Goal: Transaction & Acquisition: Purchase product/service

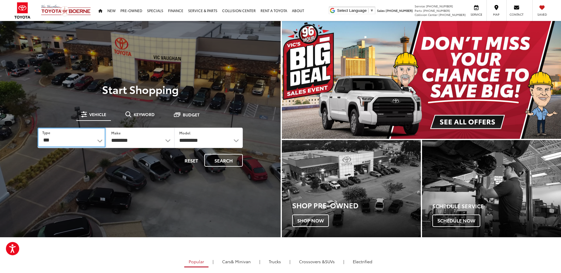
click at [98, 140] on select "*** *** **** *********" at bounding box center [72, 138] width 68 height 20
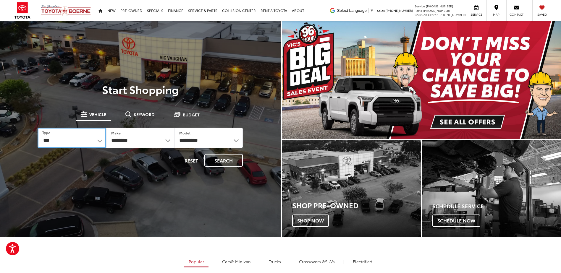
select select "******"
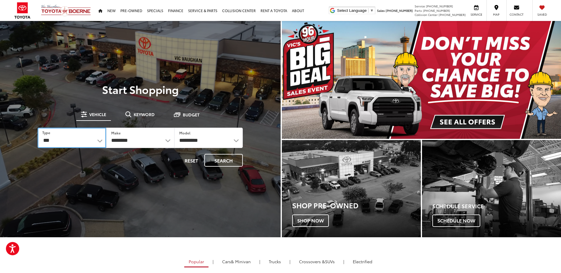
click at [38, 128] on select "*** *** **** *********" at bounding box center [72, 138] width 68 height 20
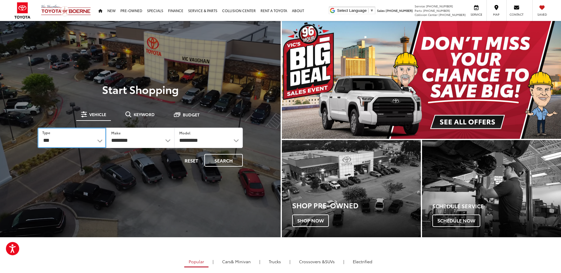
select select "******"
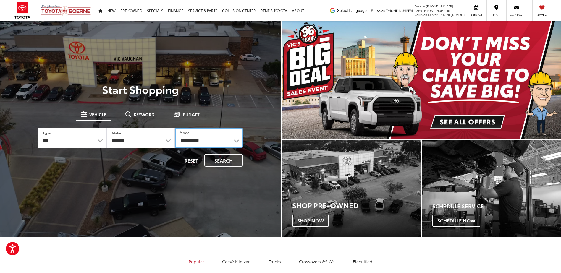
click at [217, 138] on select "**********" at bounding box center [209, 138] width 68 height 20
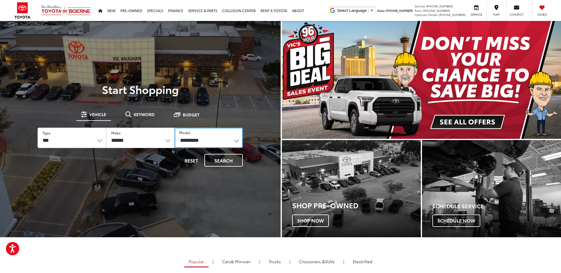
select select "*******"
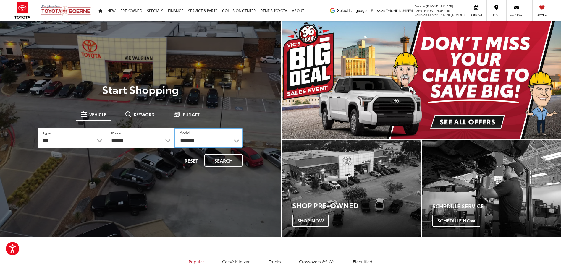
click at [174, 128] on select "**********" at bounding box center [208, 138] width 68 height 20
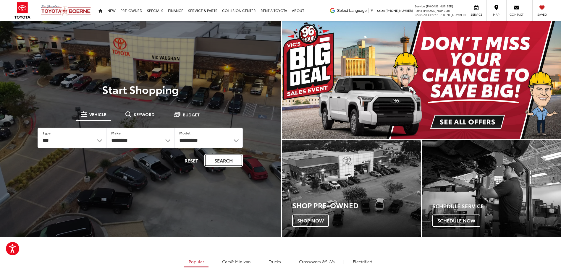
click at [223, 162] on button "Search" at bounding box center [223, 160] width 38 height 13
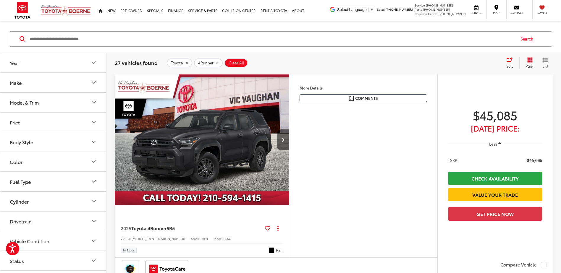
scroll to position [59, 0]
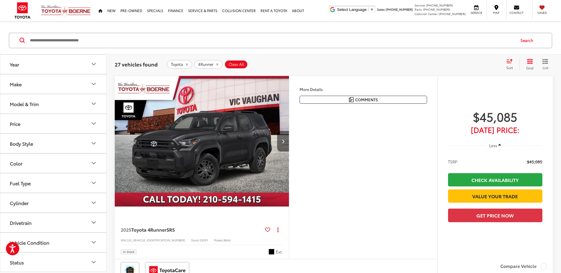
click at [285, 142] on button "Next image" at bounding box center [283, 141] width 12 height 21
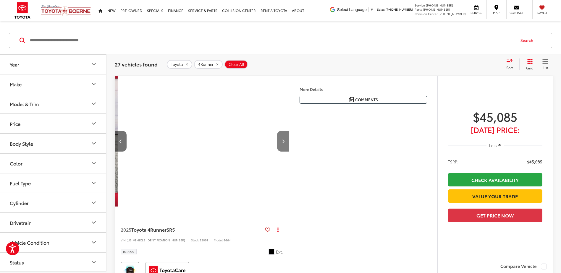
scroll to position [0, 175]
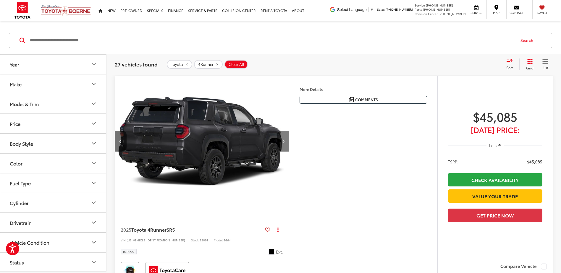
click at [285, 142] on button "Next image" at bounding box center [283, 141] width 12 height 21
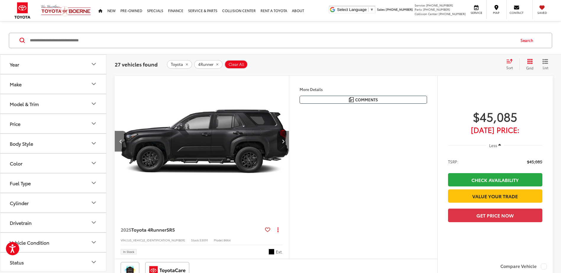
scroll to position [0, 350]
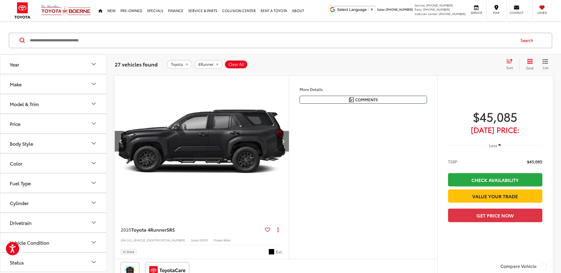
click at [285, 142] on button "Next image" at bounding box center [283, 141] width 12 height 21
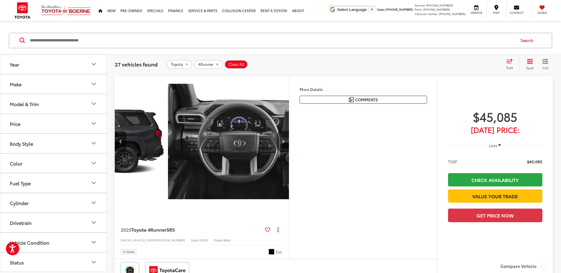
scroll to position [0, 525]
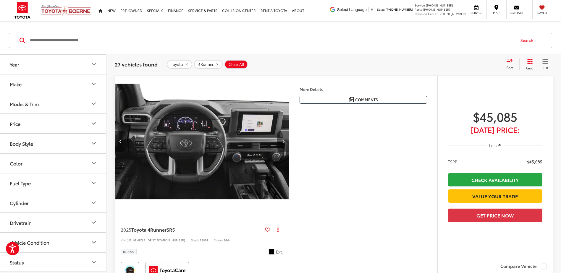
click at [285, 142] on button "Next image" at bounding box center [283, 141] width 12 height 21
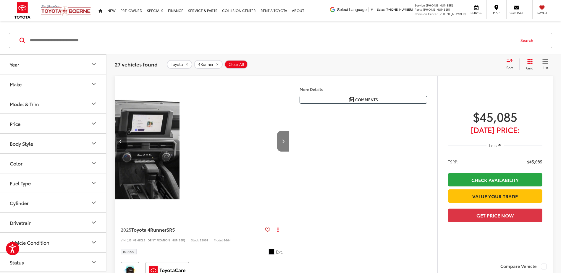
scroll to position [0, 700]
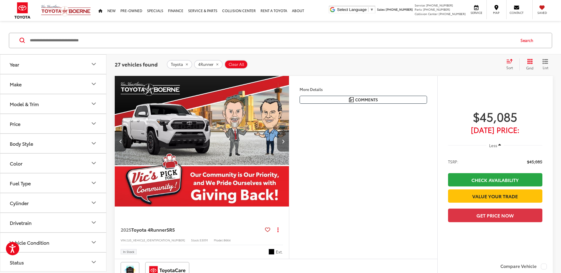
click at [285, 142] on button "Next image" at bounding box center [283, 141] width 12 height 21
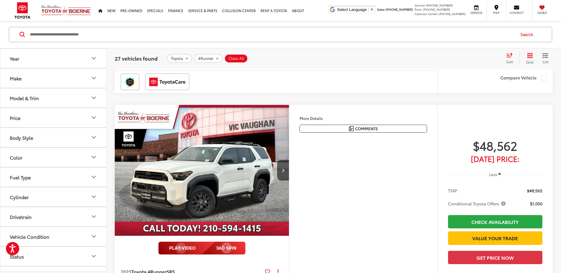
scroll to position [266, 0]
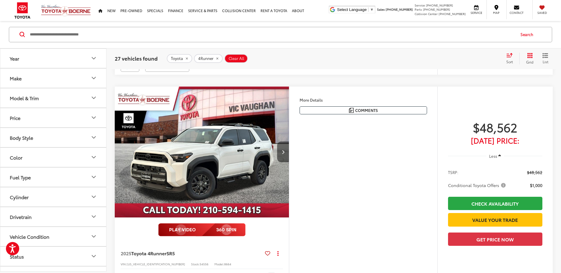
click at [283, 153] on icon "Next image" at bounding box center [283, 152] width 3 height 4
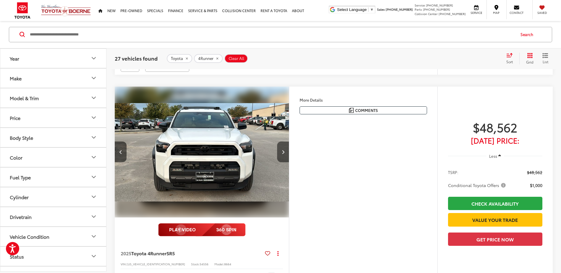
click at [283, 153] on icon "Next image" at bounding box center [283, 152] width 3 height 4
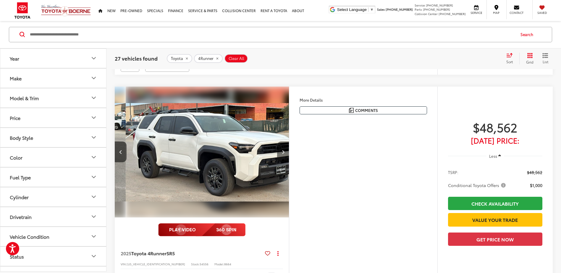
scroll to position [0, 350]
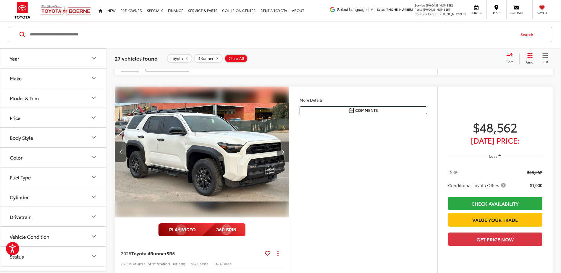
click at [283, 153] on icon "Next image" at bounding box center [283, 152] width 3 height 4
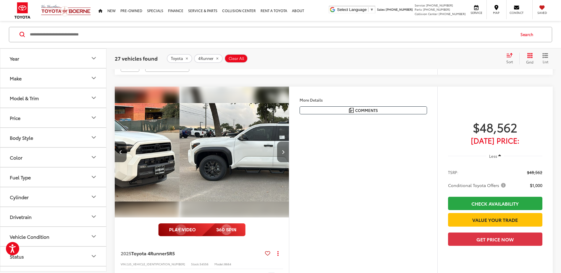
scroll to position [0, 525]
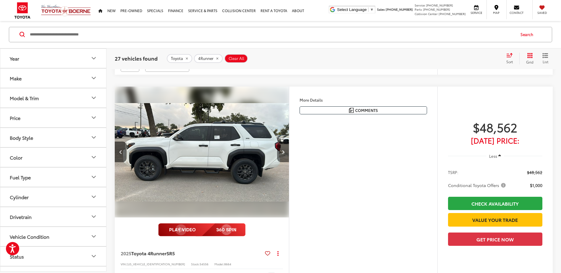
click at [283, 153] on icon "Next image" at bounding box center [283, 152] width 3 height 4
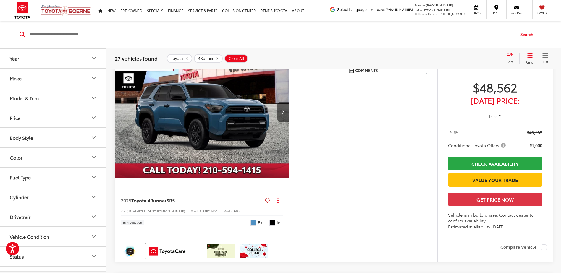
scroll to position [2394, 0]
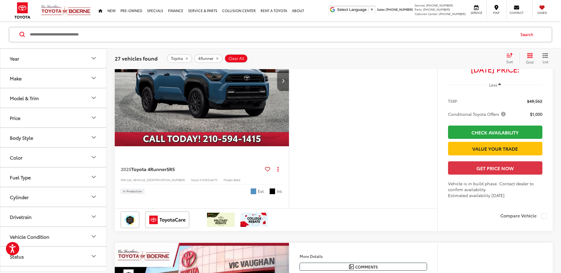
click at [280, 91] on button "Next image" at bounding box center [283, 80] width 12 height 21
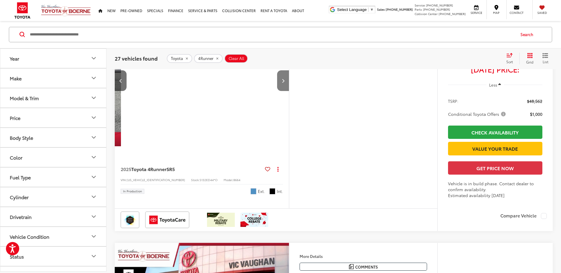
scroll to position [0, 175]
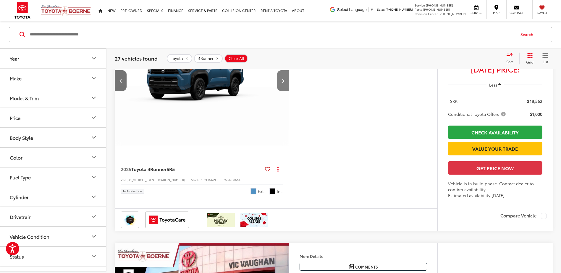
click at [280, 91] on button "Next image" at bounding box center [283, 80] width 12 height 21
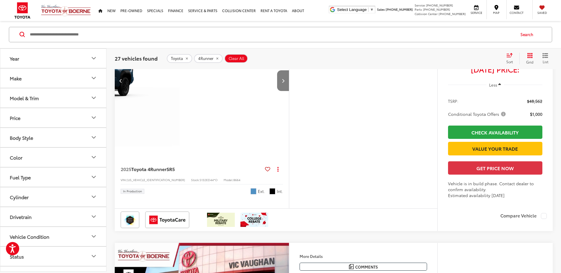
scroll to position [0, 350]
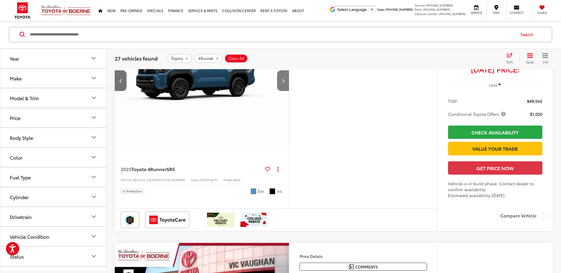
click at [280, 91] on button "Next image" at bounding box center [283, 80] width 12 height 21
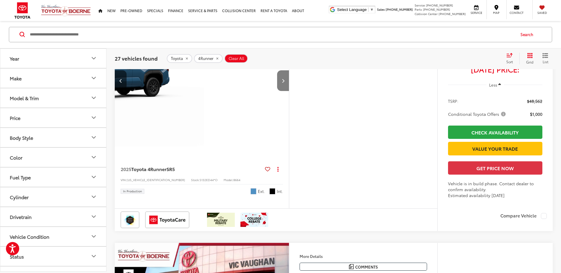
scroll to position [0, 525]
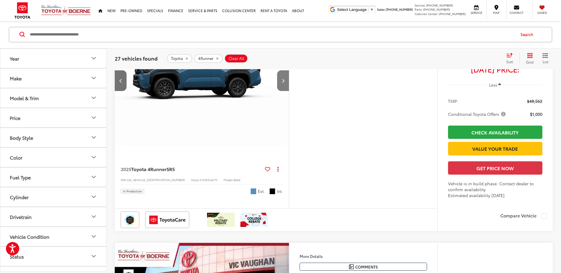
click at [280, 91] on button "Next image" at bounding box center [283, 80] width 12 height 21
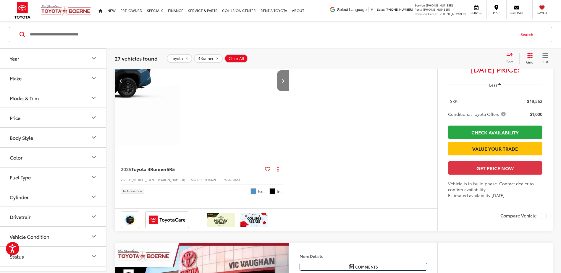
scroll to position [0, 700]
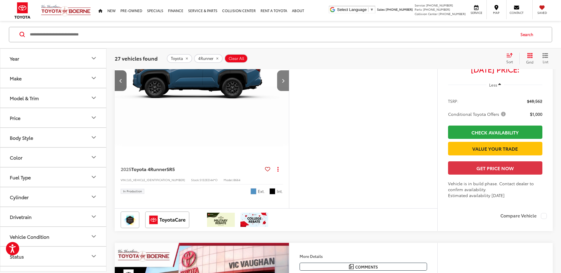
click at [280, 91] on button "Next image" at bounding box center [283, 80] width 12 height 21
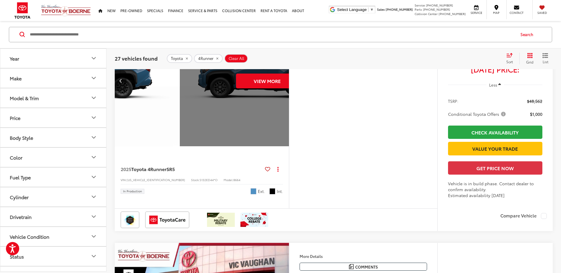
scroll to position [0, 875]
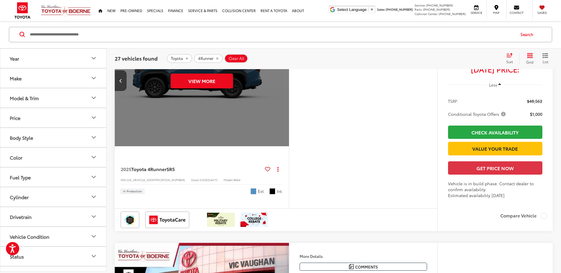
click at [280, 147] on div "View More" at bounding box center [201, 80] width 175 height 131
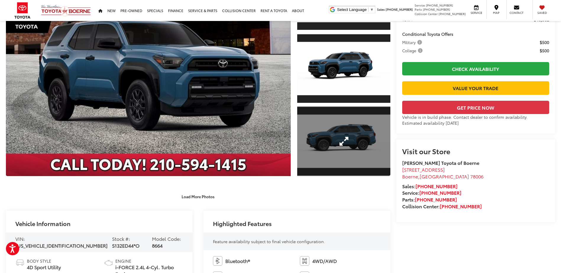
scroll to position [118, 0]
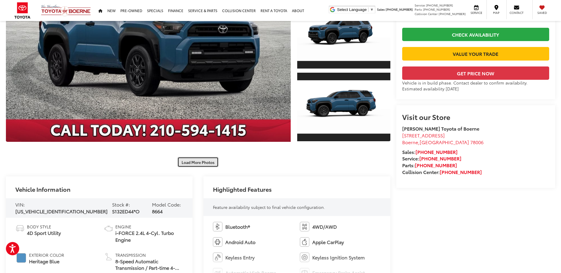
click at [207, 165] on button "Load More Photos" at bounding box center [197, 162] width 41 height 10
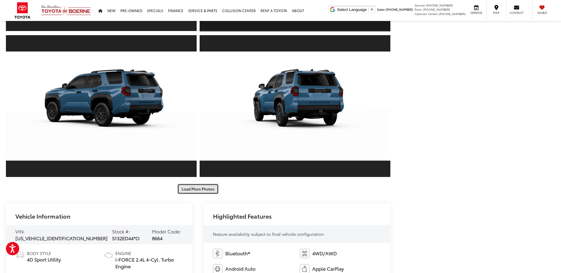
scroll to position [384, 0]
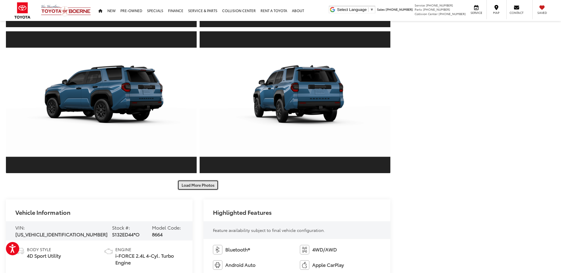
click at [206, 186] on button "Load More Photos" at bounding box center [197, 185] width 41 height 10
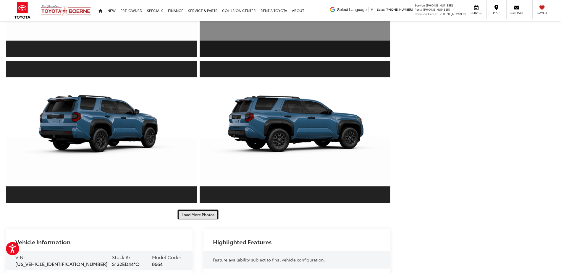
scroll to position [680, 0]
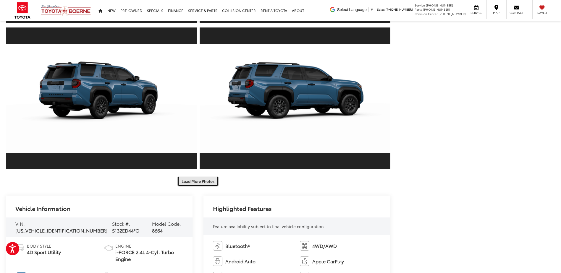
click at [200, 179] on button "Load More Photos" at bounding box center [197, 181] width 41 height 10
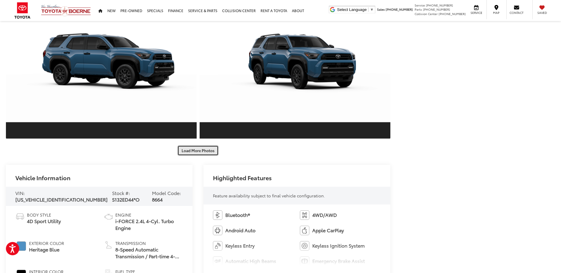
scroll to position [1005, 0]
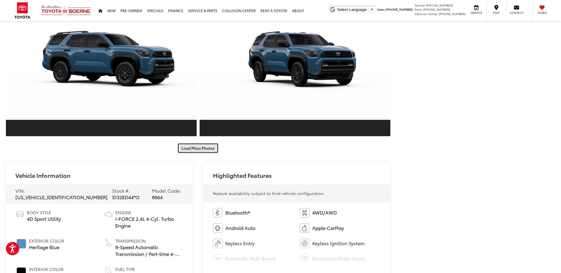
click at [204, 150] on button "Load More Photos" at bounding box center [197, 148] width 41 height 10
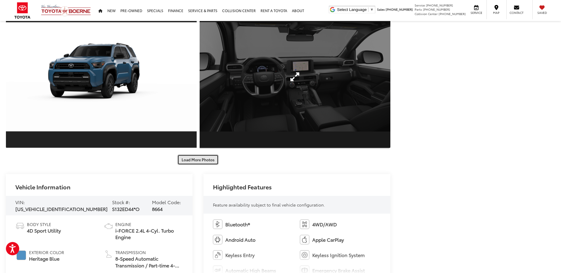
scroll to position [1301, 0]
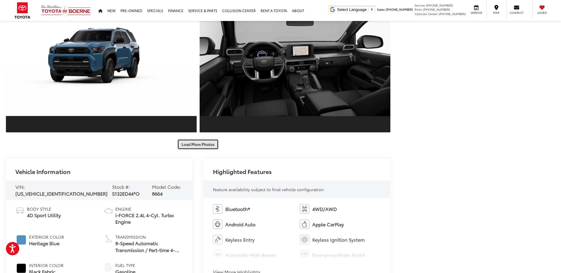
click at [210, 146] on button "Load More Photos" at bounding box center [197, 144] width 41 height 10
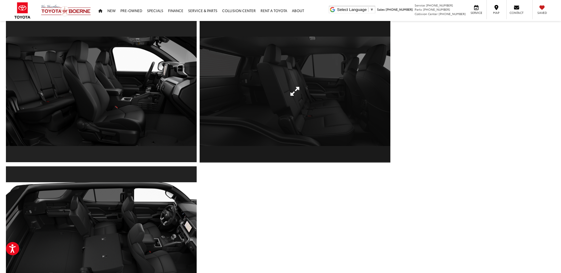
scroll to position [1419, 0]
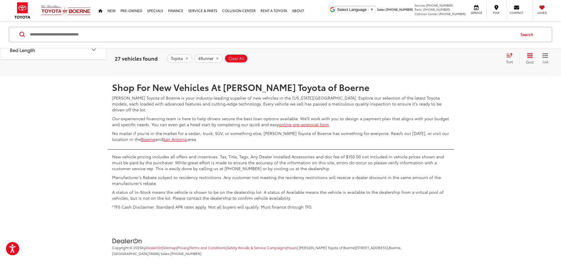
scroll to position [2843, 0]
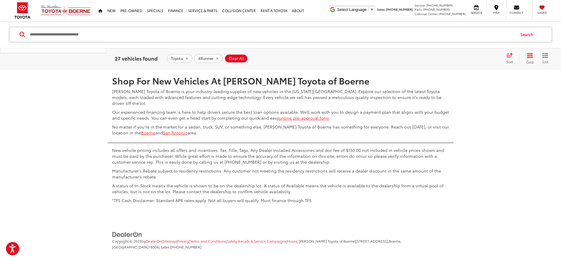
click at [460, 58] on link "2" at bounding box center [464, 52] width 9 height 11
click at [469, 58] on link "3" at bounding box center [473, 52] width 9 height 11
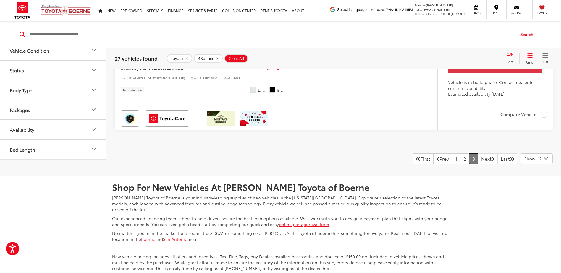
scroll to position [715, 0]
